Goal: Task Accomplishment & Management: Manage account settings

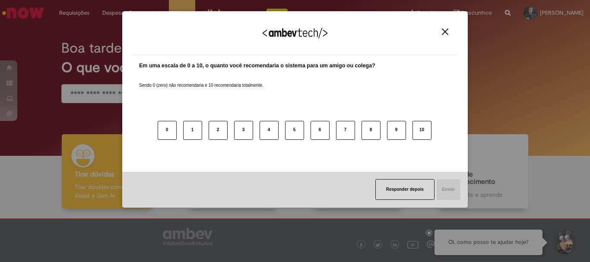
click at [441, 35] on button "Close" at bounding box center [445, 31] width 12 height 7
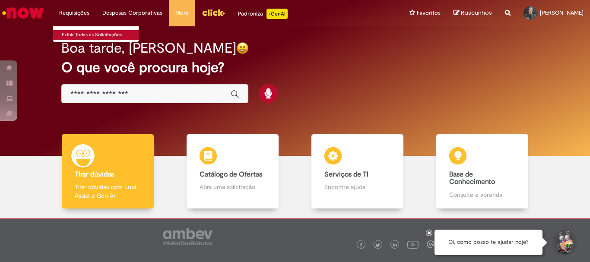
click at [93, 34] on link "Exibir Todas as Solicitações" at bounding box center [100, 35] width 95 height 10
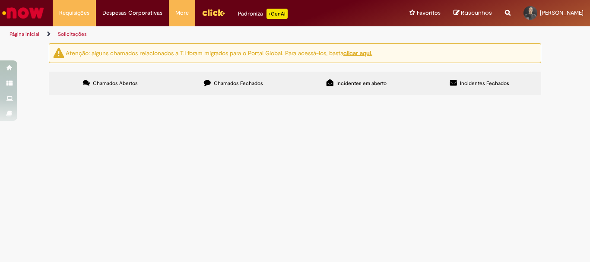
click at [232, 76] on label "Chamados Fechados" at bounding box center [233, 83] width 123 height 23
click at [332, 82] on label "Incidentes em aberto" at bounding box center [356, 83] width 123 height 23
click at [440, 80] on label "Incidentes Fechados" at bounding box center [479, 83] width 123 height 23
click at [528, 21] on link "[PERSON_NAME]" at bounding box center [553, 13] width 73 height 26
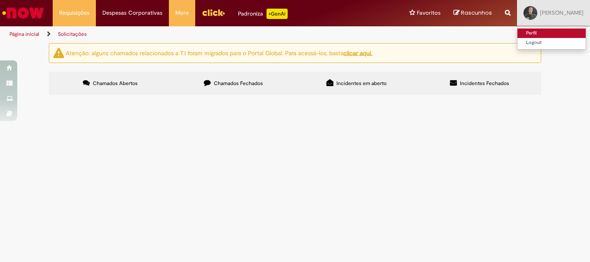
click at [517, 34] on link "Perfil" at bounding box center [551, 34] width 68 height 10
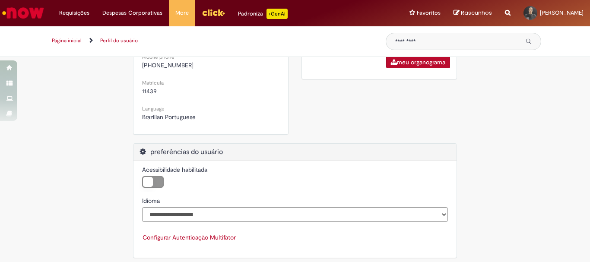
scroll to position [308, 0]
